Goal: Task Accomplishment & Management: Manage account settings

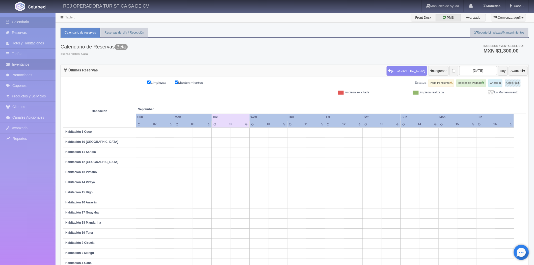
click at [34, 63] on link "Inventarios" at bounding box center [27, 64] width 55 height 10
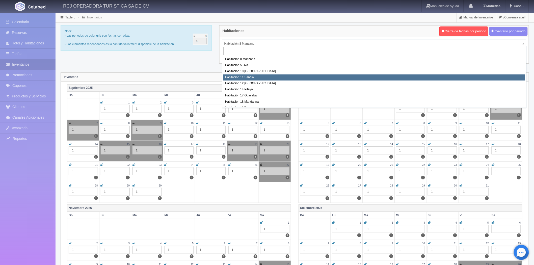
select select "1575"
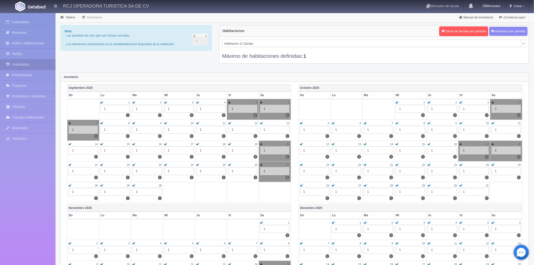
click at [134, 122] on icon at bounding box center [133, 123] width 3 height 3
click at [167, 123] on icon at bounding box center [165, 123] width 3 height 3
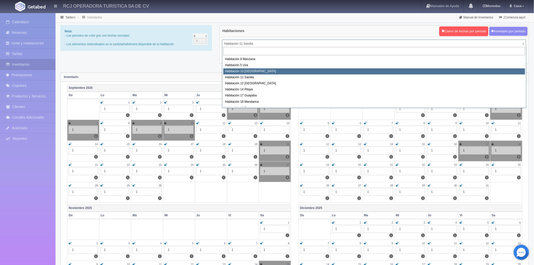
select select "1574"
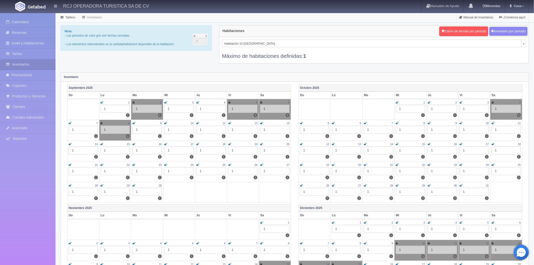
click at [165, 124] on icon at bounding box center [165, 123] width 3 height 3
click at [197, 122] on icon at bounding box center [197, 123] width 3 height 3
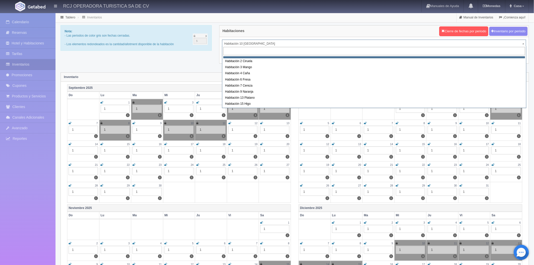
scroll to position [28, 0]
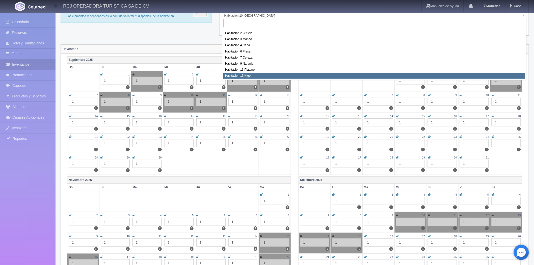
select select "1614"
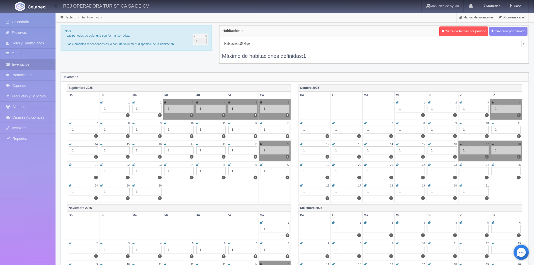
click at [262, 122] on icon at bounding box center [261, 123] width 3 height 3
click at [70, 144] on icon at bounding box center [70, 143] width 3 height 3
drag, startPoint x: 134, startPoint y: 143, endPoint x: 131, endPoint y: 143, distance: 3.0
click at [134, 143] on icon at bounding box center [133, 143] width 3 height 3
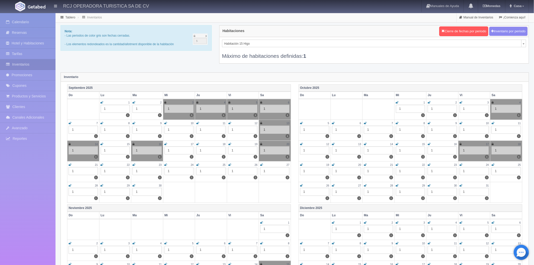
click at [102, 144] on icon at bounding box center [102, 143] width 3 height 3
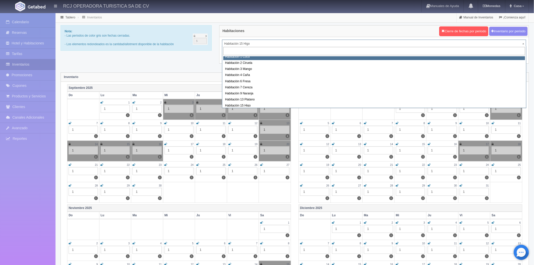
scroll to position [61, 0]
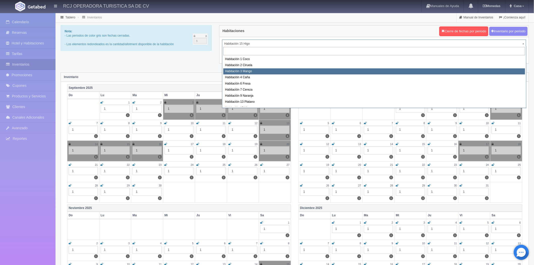
select select "1608"
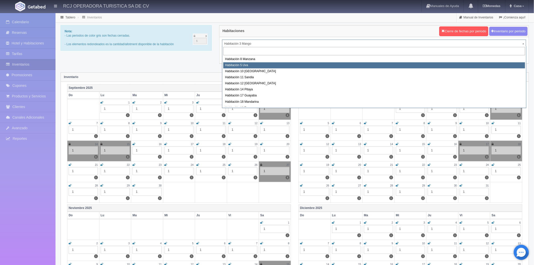
select select "1573"
click at [235, 65] on div "Habitaciones Cierre de fechas por periodo Inventario por periodo Habitación 3 M…" at bounding box center [373, 47] width 317 height 45
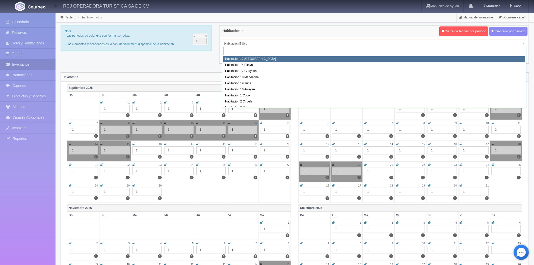
scroll to position [56, 0]
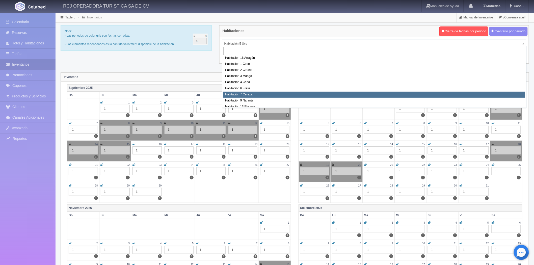
select select "1611"
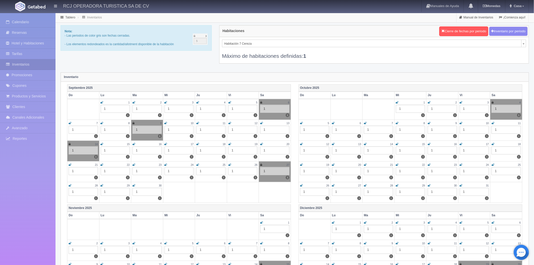
click at [103, 142] on icon at bounding box center [102, 143] width 3 height 3
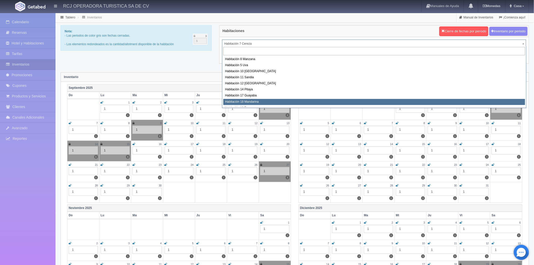
select select "1579"
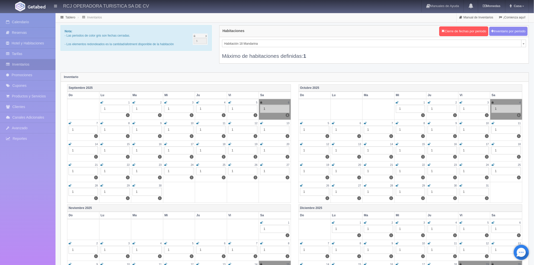
click at [102, 143] on icon at bounding box center [102, 143] width 3 height 3
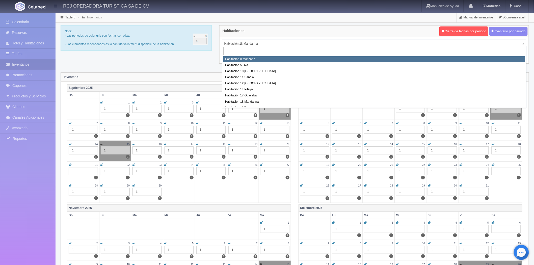
select select "1566"
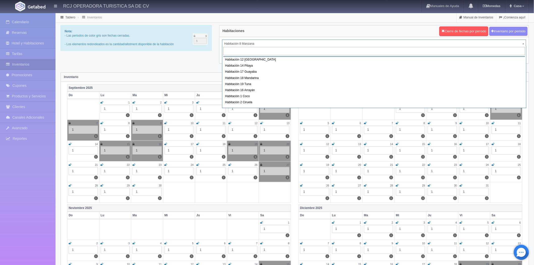
scroll to position [56, 0]
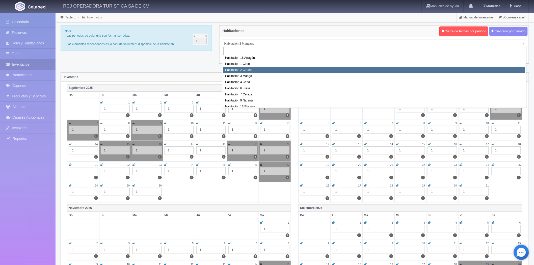
select select "1607"
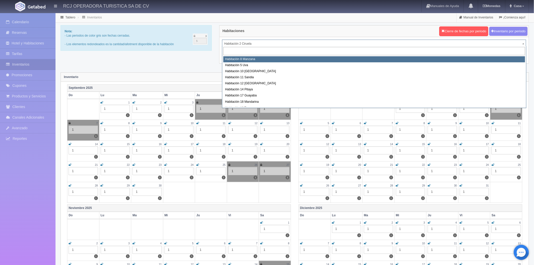
select select "1566"
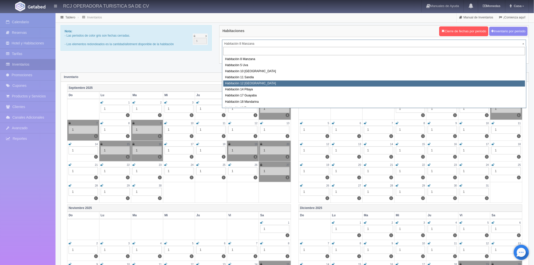
scroll to position [56, 0]
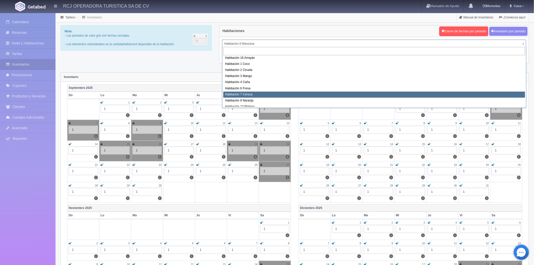
select select "1611"
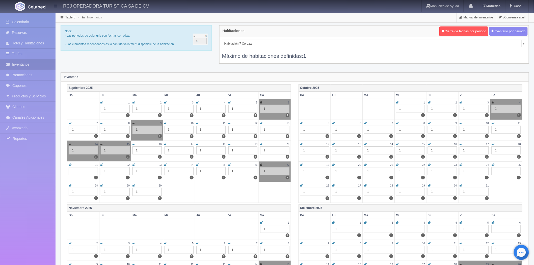
scroll to position [45, 0]
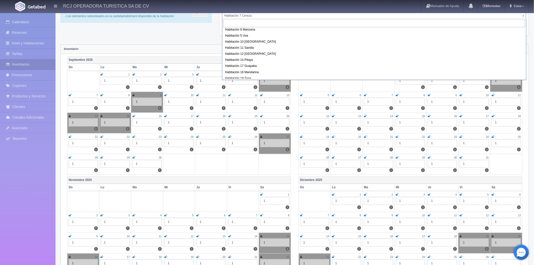
scroll to position [0, 0]
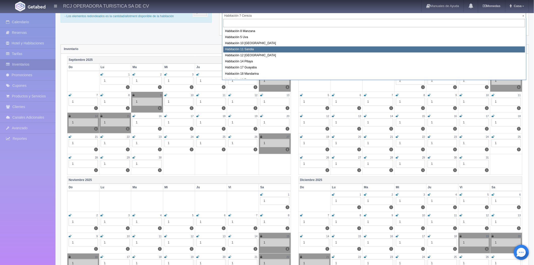
select select "1575"
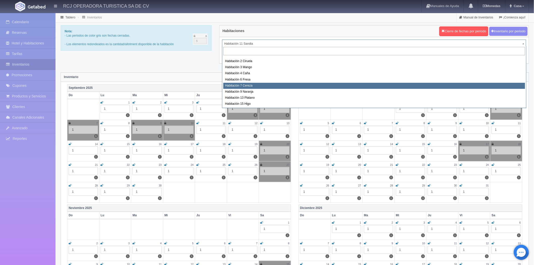
scroll to position [37, 0]
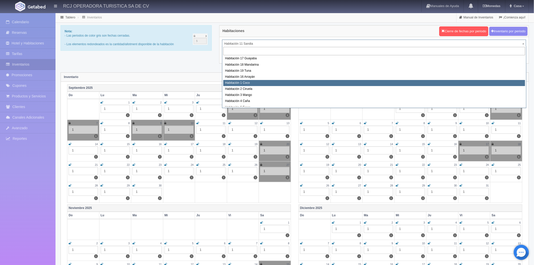
select select "1606"
